Goal: Information Seeking & Learning: Find specific fact

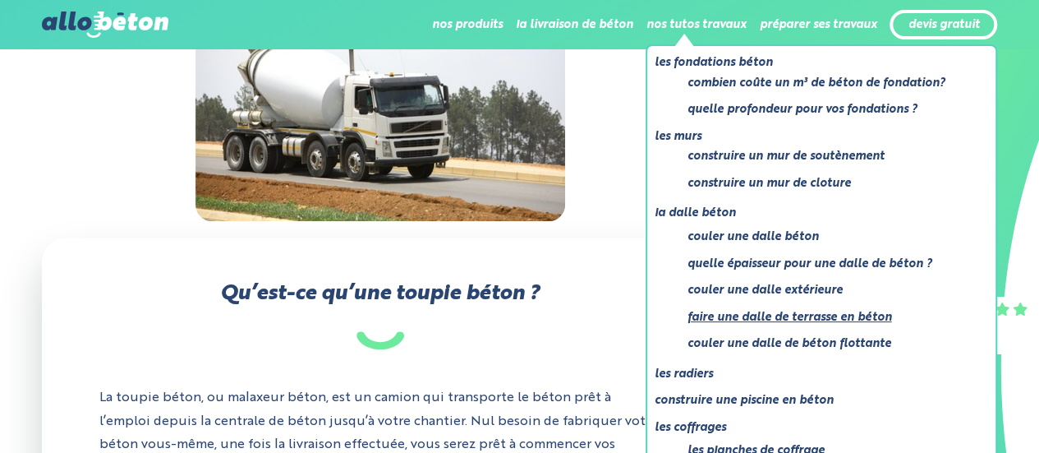
scroll to position [363, 0]
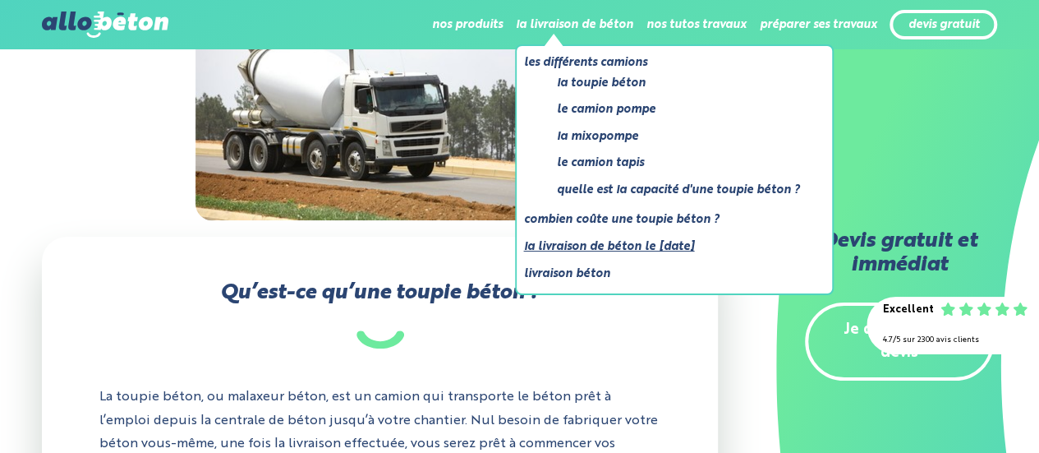
click at [559, 252] on link "La livraison de béton le [DATE]" at bounding box center [667, 247] width 289 height 21
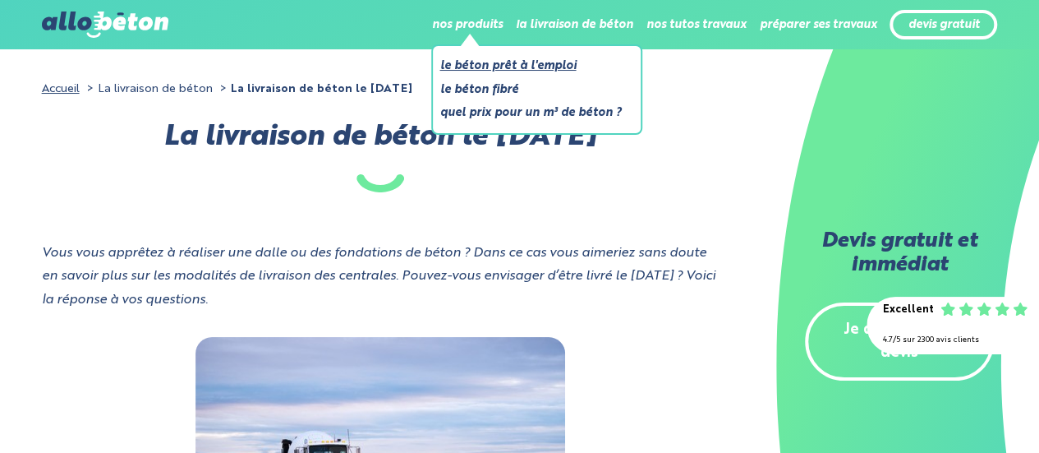
click at [478, 62] on link "Le béton prêt à l'emploi" at bounding box center [530, 66] width 182 height 21
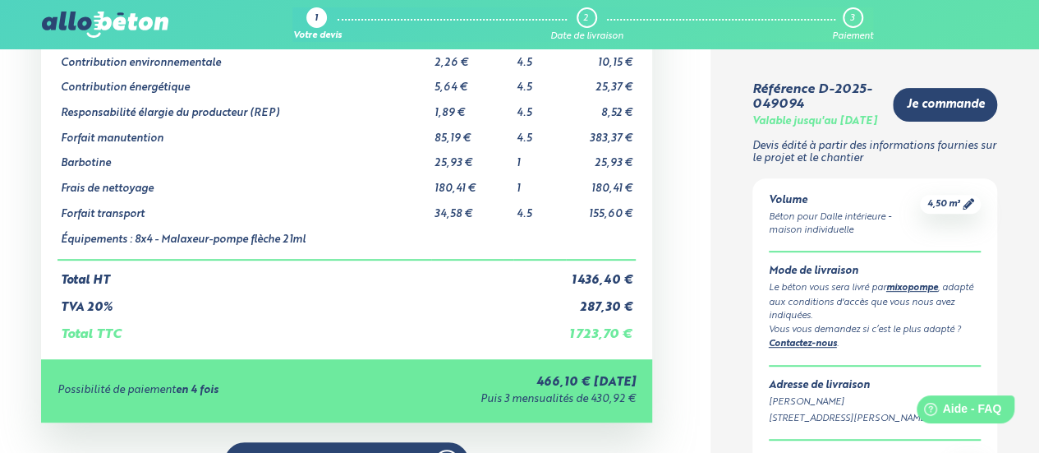
scroll to position [246, 0]
click at [601, 190] on td "180,41 €" at bounding box center [601, 182] width 70 height 25
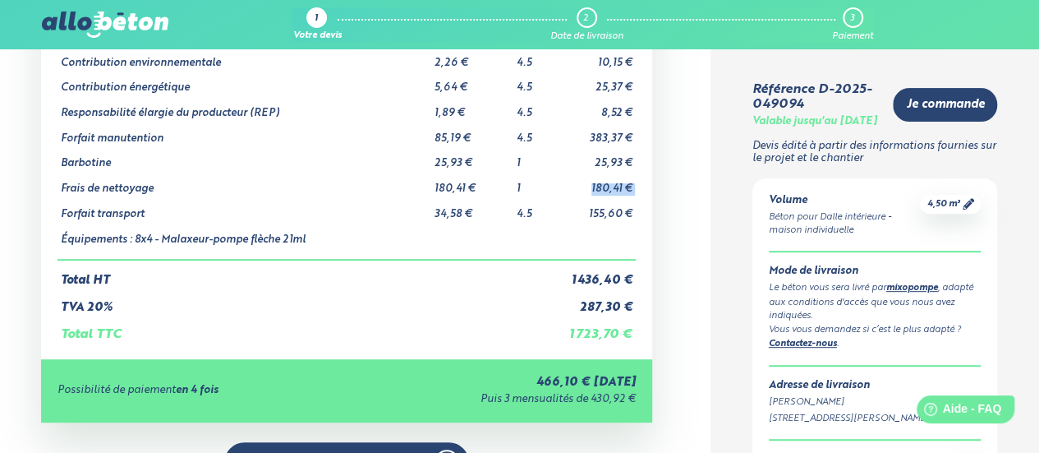
click at [589, 215] on td "155,60 €" at bounding box center [601, 207] width 70 height 25
click at [591, 187] on td "180,41 €" at bounding box center [601, 182] width 70 height 25
click at [595, 163] on td "25,93 €" at bounding box center [601, 157] width 70 height 25
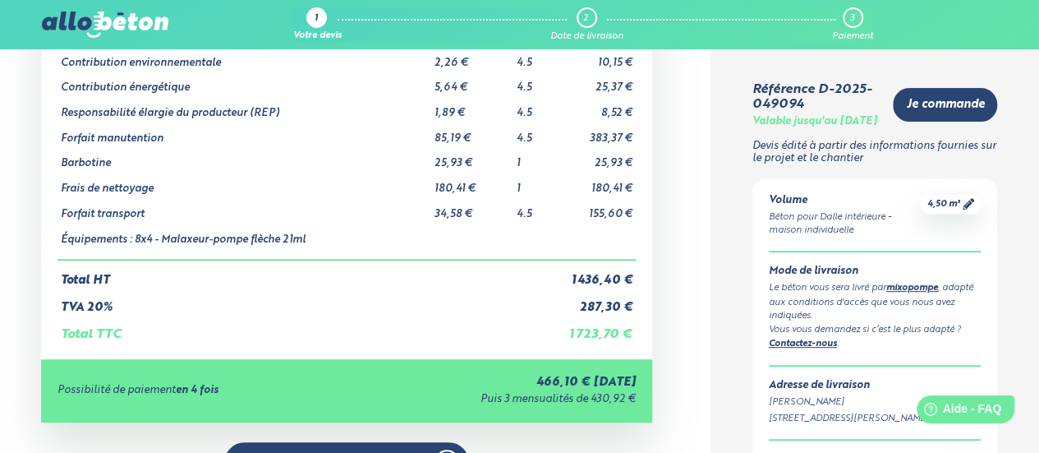
click at [593, 136] on td "383,37 €" at bounding box center [601, 132] width 70 height 25
click at [604, 114] on td "8,52 €" at bounding box center [601, 106] width 70 height 25
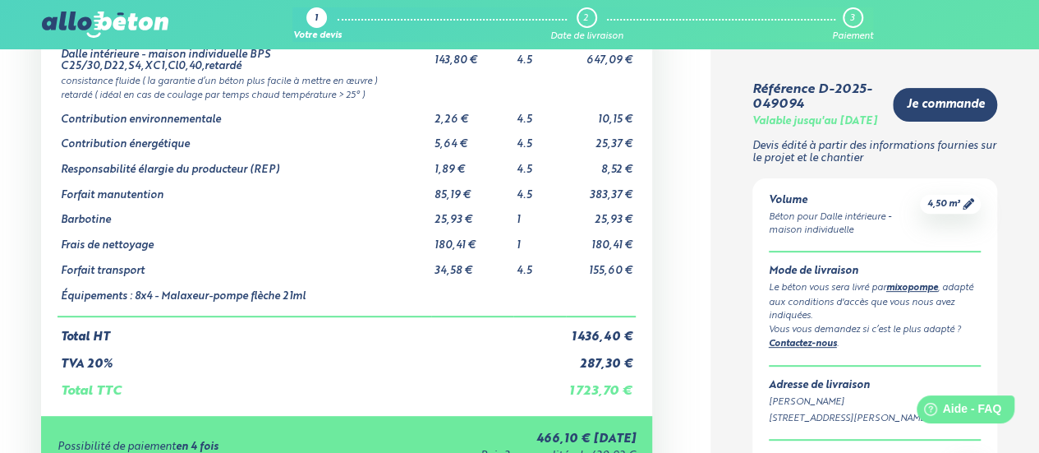
scroll to position [164, 0]
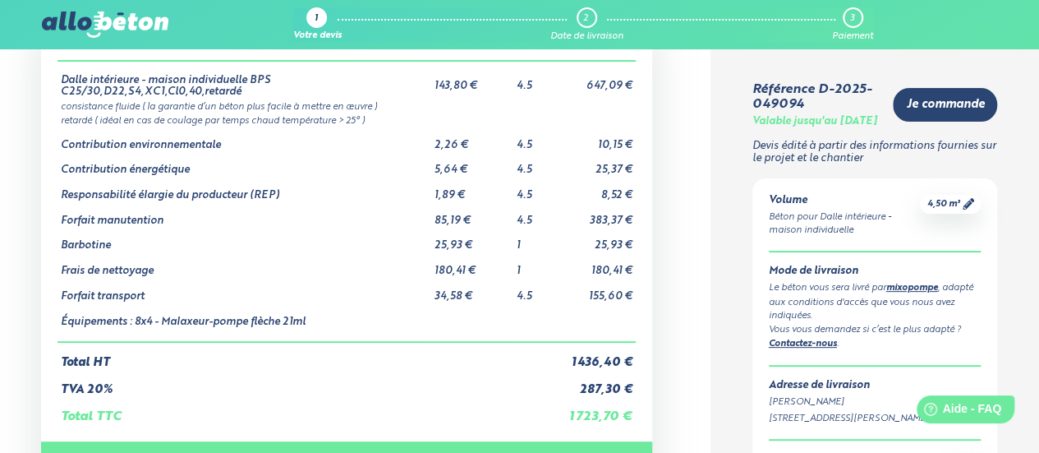
click at [603, 168] on td "25,37 €" at bounding box center [601, 163] width 70 height 25
click at [117, 94] on td "Dalle intérieure - maison individuelle BPS C25/30,D22,S4,XC1,Cl0,40,retardé" at bounding box center [243, 80] width 373 height 38
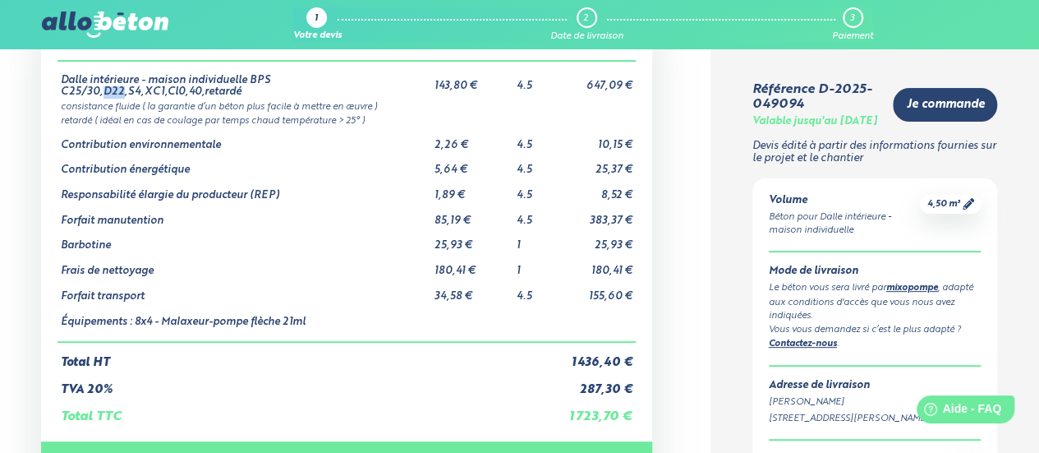
click at [117, 94] on td "Dalle intérieure - maison individuelle BPS C25/30,D22,S4,XC1,Cl0,40,retardé" at bounding box center [243, 80] width 373 height 38
click at [124, 85] on td "Dalle intérieure - maison individuelle BPS C25/30,D22,S4,XC1,Cl0,40,retardé" at bounding box center [243, 80] width 373 height 38
drag, startPoint x: 63, startPoint y: 92, endPoint x: 199, endPoint y: 94, distance: 135.5
click at [199, 94] on td "Dalle intérieure - maison individuelle BPS C25/30,D22,S4,XC1,Cl0,40,retardé" at bounding box center [243, 80] width 373 height 38
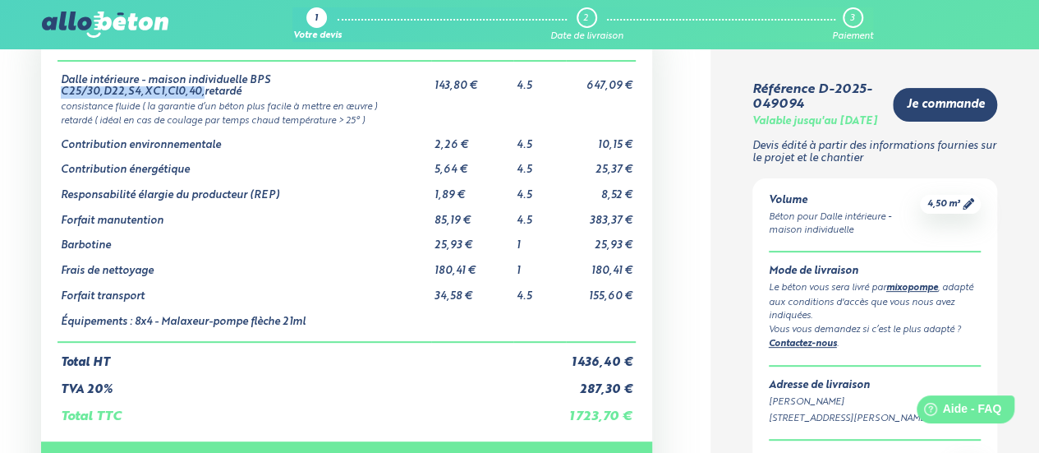
copy td "C25/30,D22,S4,XC1,Cl0,40,"
